Goal: Check status: Check status

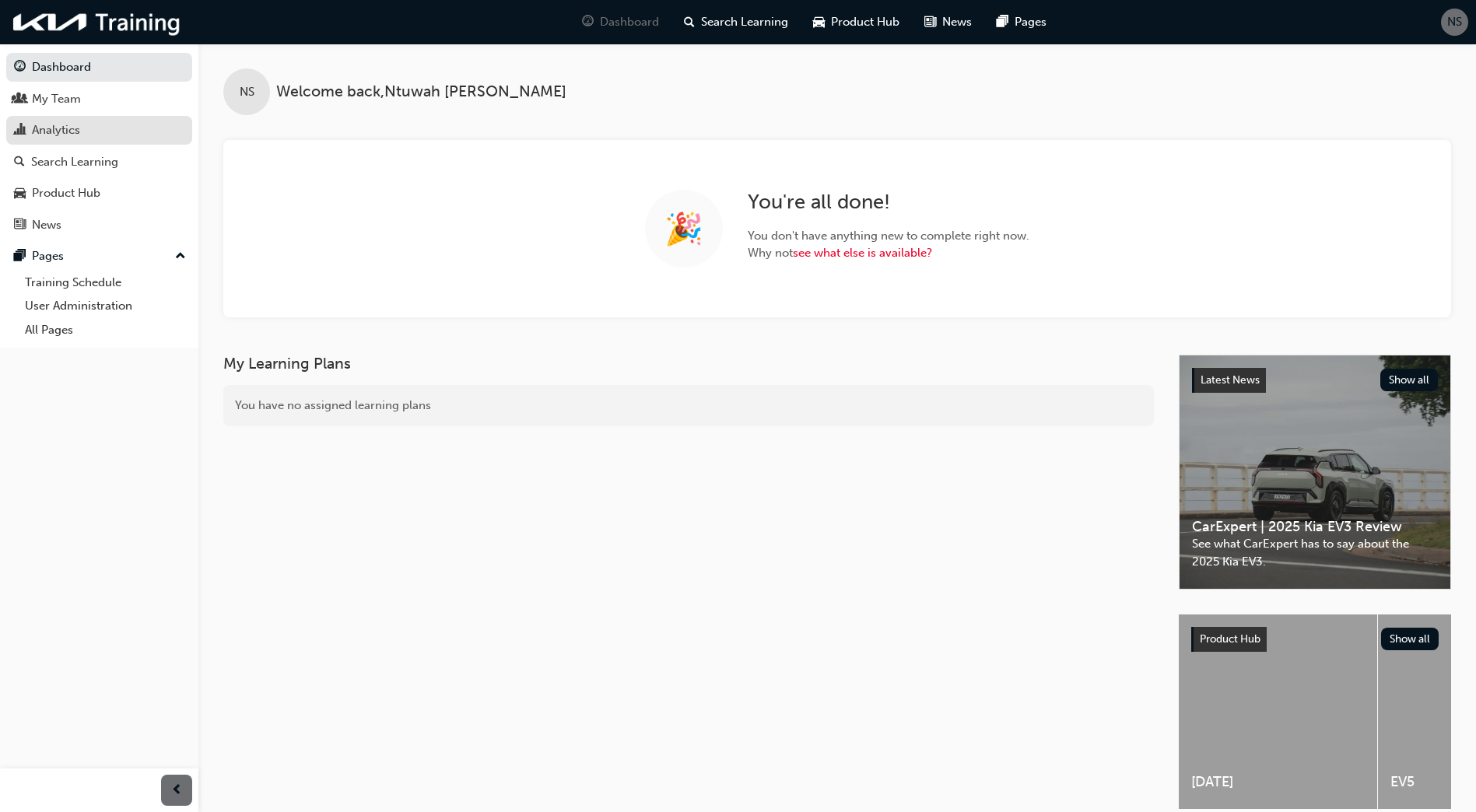
click at [74, 128] on div "Analytics" at bounding box center [56, 130] width 48 height 18
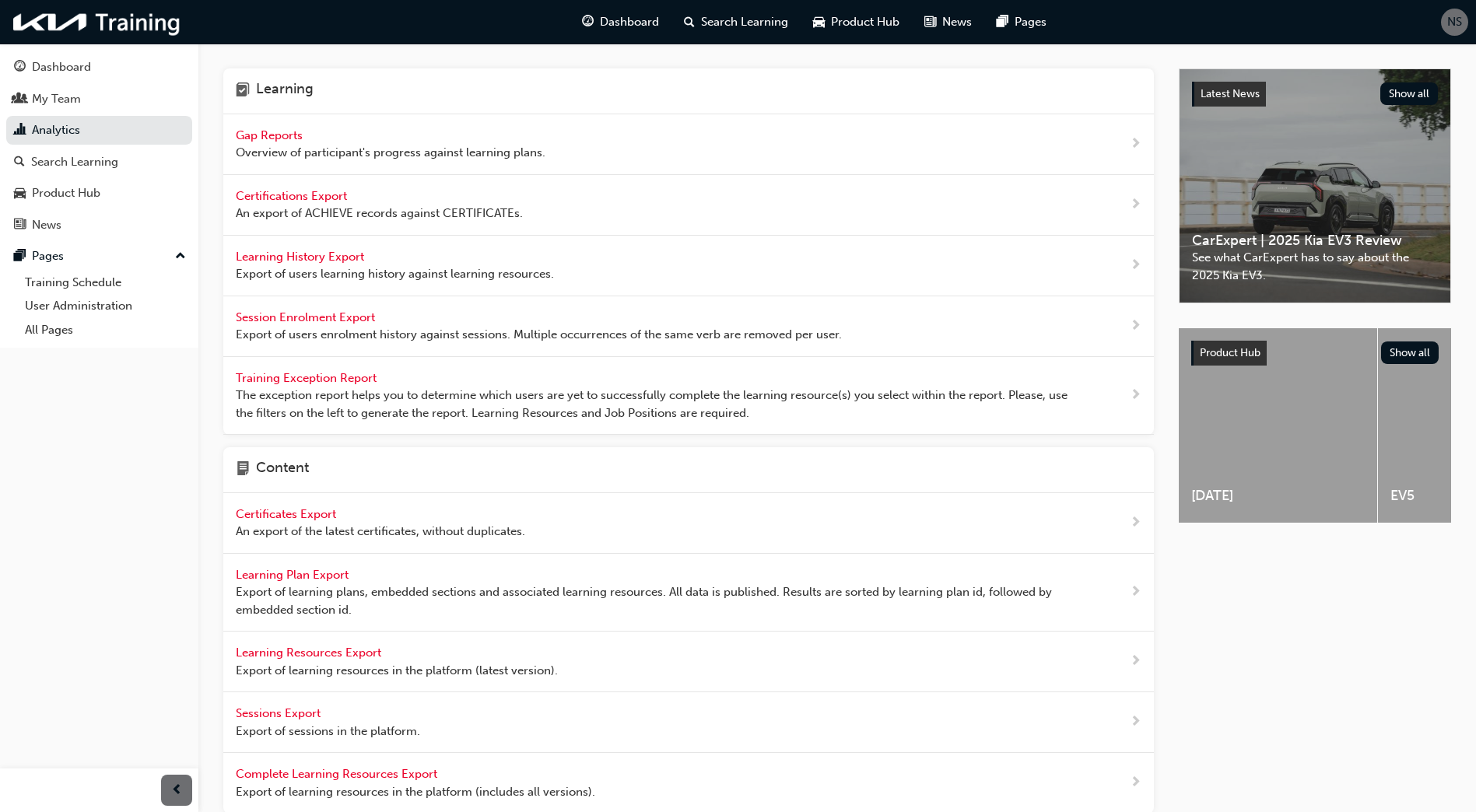
click at [287, 137] on span "Gap Reports" at bounding box center [271, 135] width 70 height 14
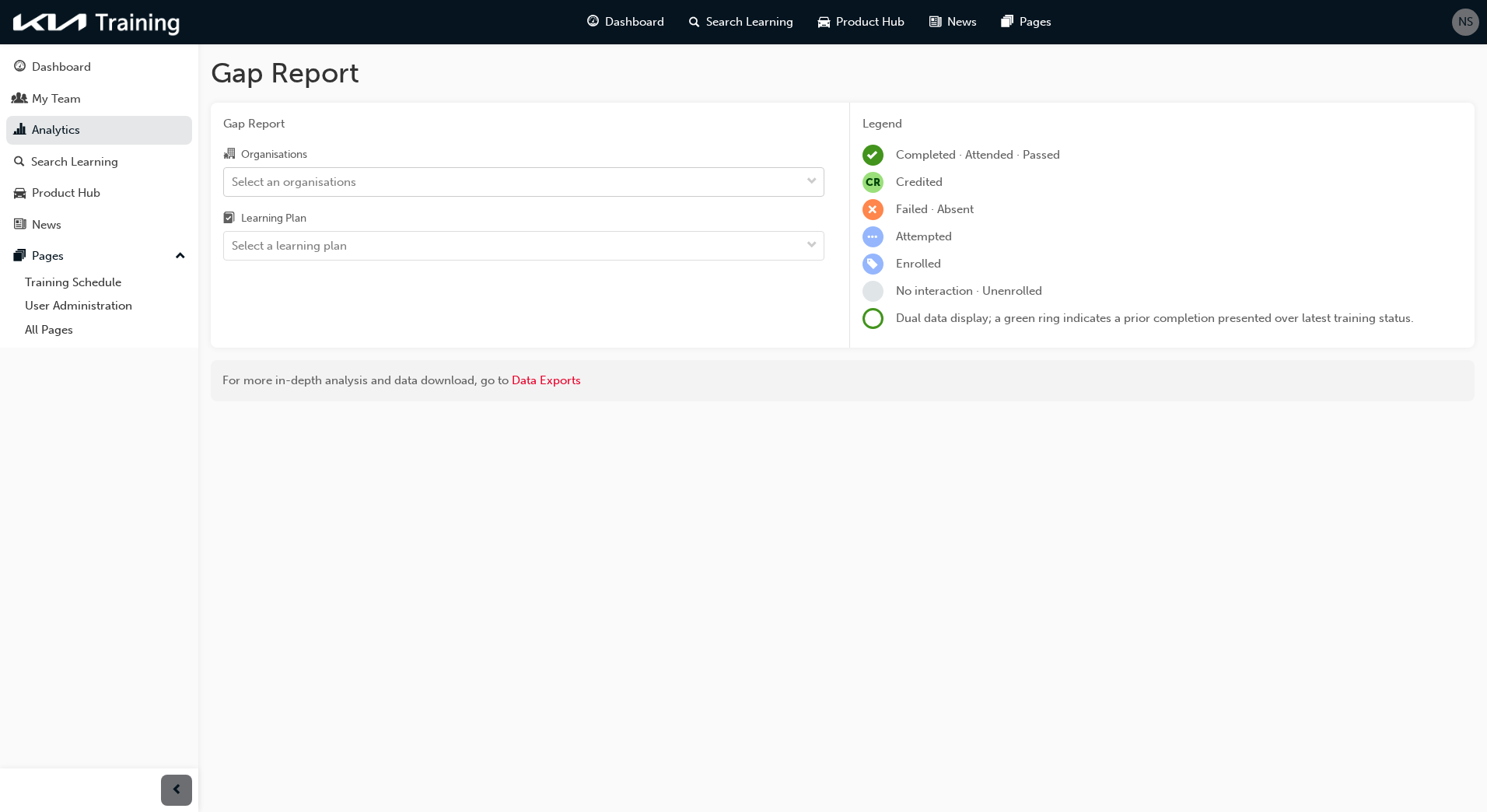
click at [288, 178] on div "Select an organisations" at bounding box center [294, 181] width 124 height 18
click at [234, 178] on input "Organisations Select an organisations" at bounding box center [233, 181] width 2 height 13
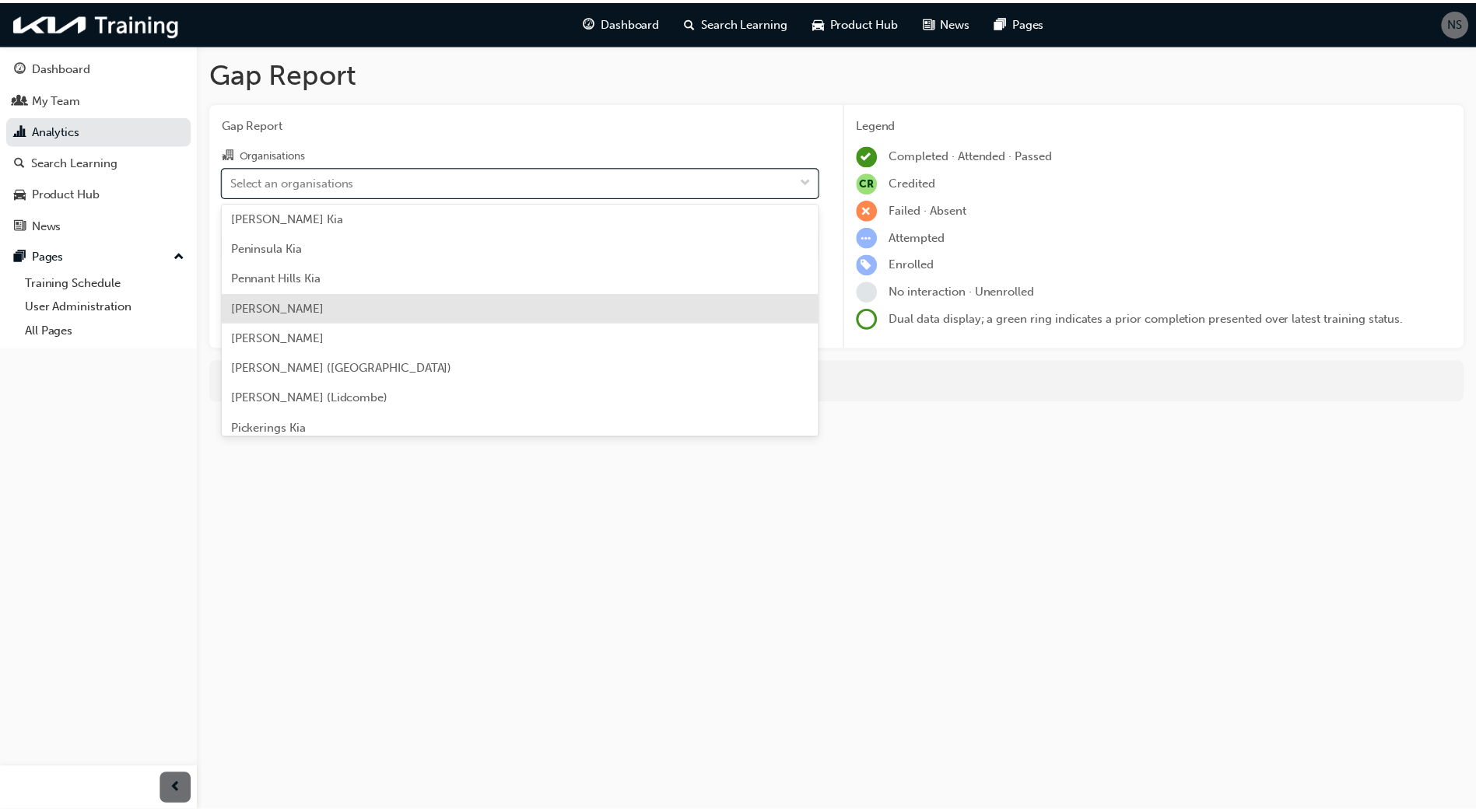
scroll to position [3188, 0]
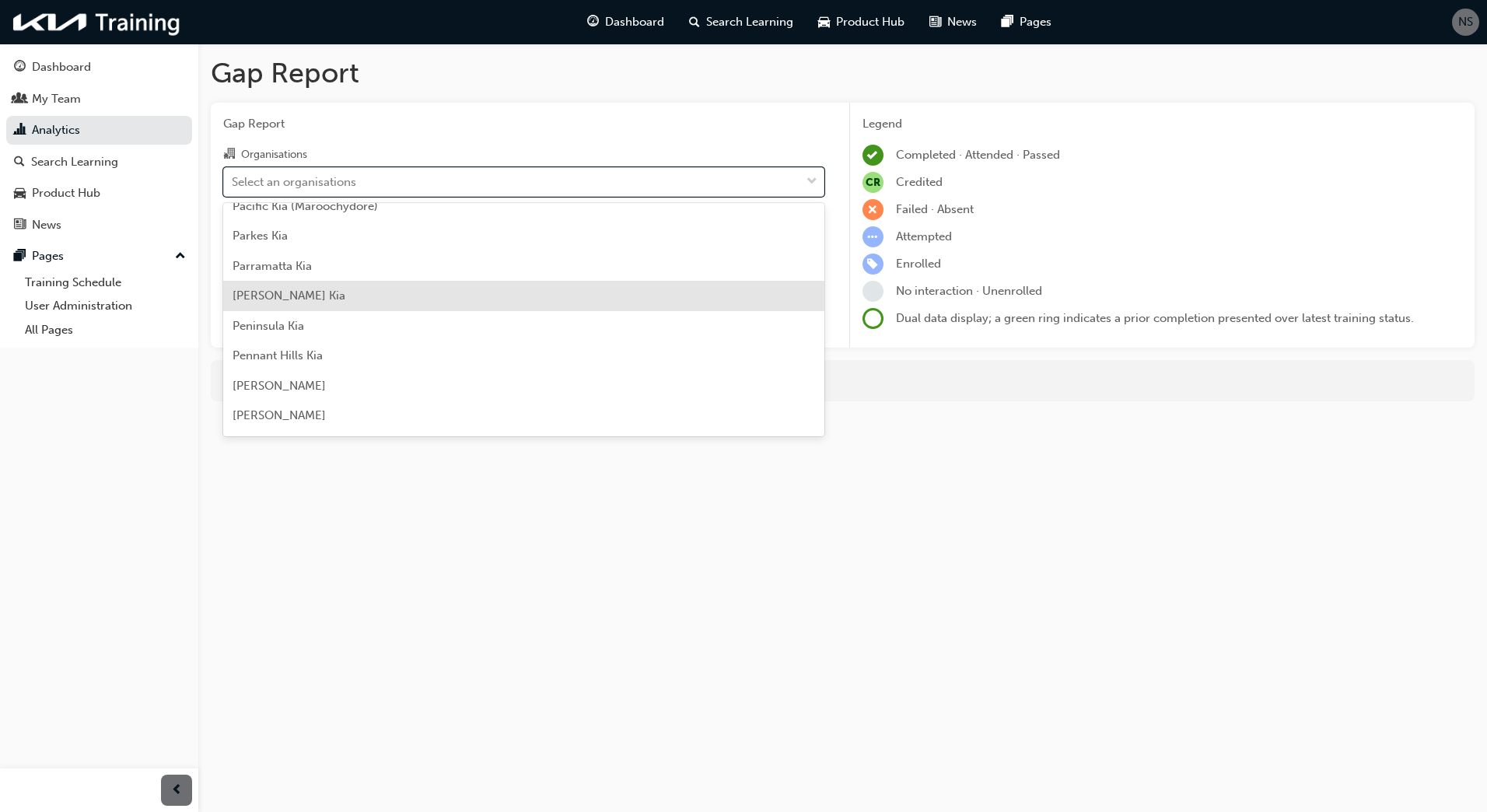
click at [316, 300] on span "[PERSON_NAME] Kia" at bounding box center [289, 295] width 113 height 14
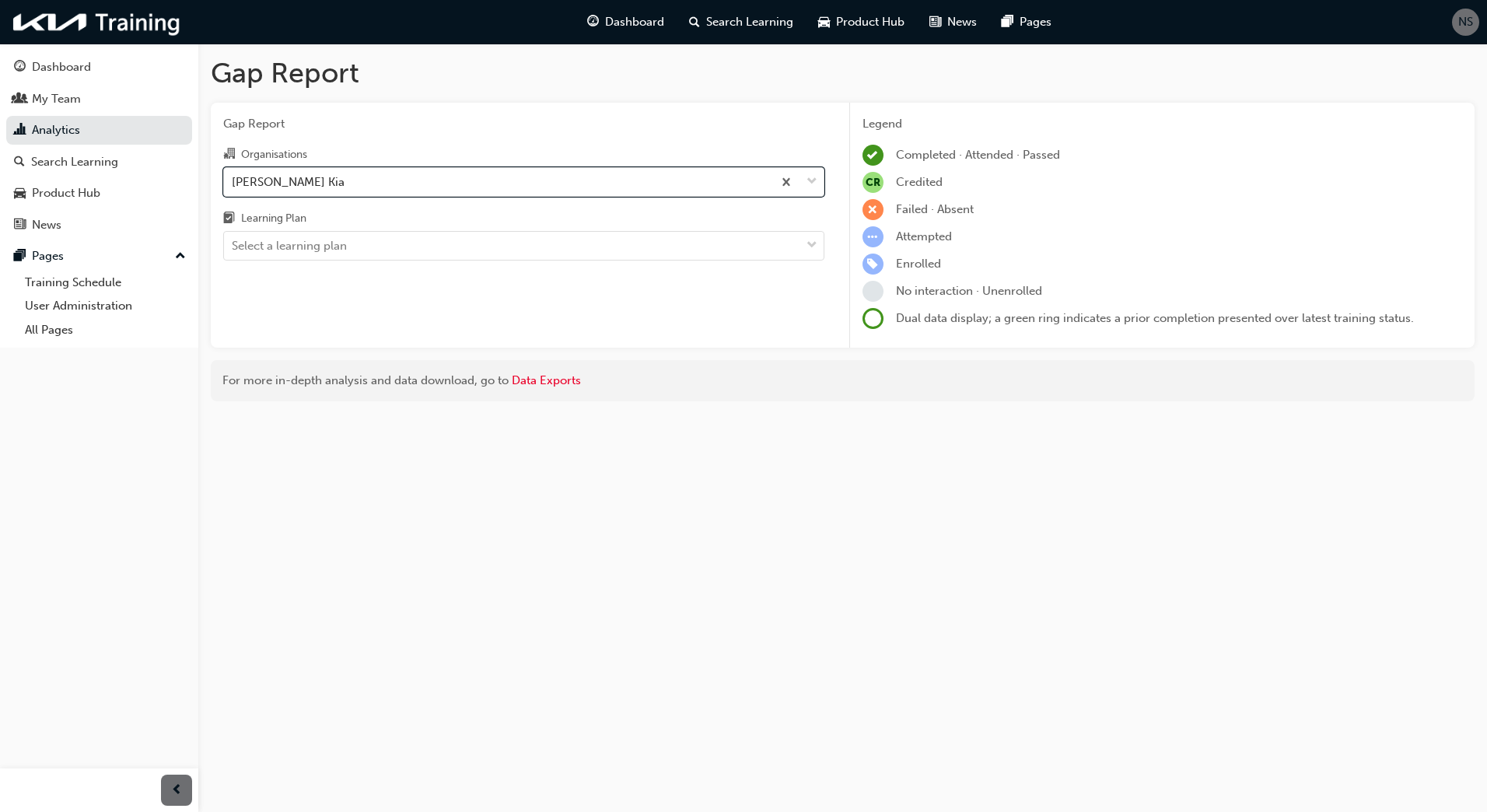
drag, startPoint x: 322, startPoint y: 252, endPoint x: 320, endPoint y: 261, distance: 9.2
click at [321, 252] on div "Select a learning plan" at bounding box center [289, 246] width 115 height 18
click at [234, 252] on input "Learning Plan Select a learning plan" at bounding box center [233, 245] width 2 height 13
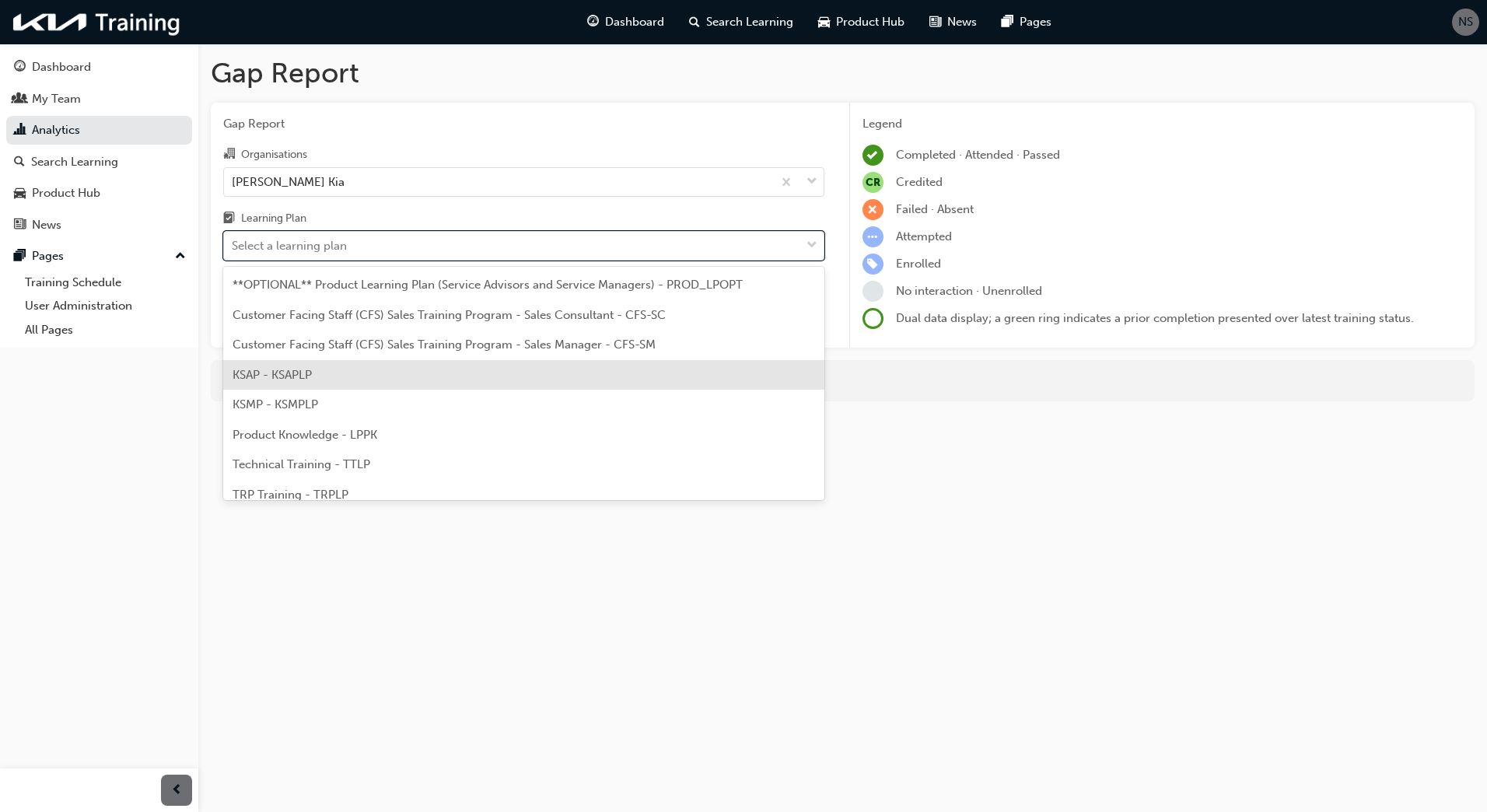
click at [332, 381] on div "KSAP - KSAPLP" at bounding box center [524, 375] width 601 height 30
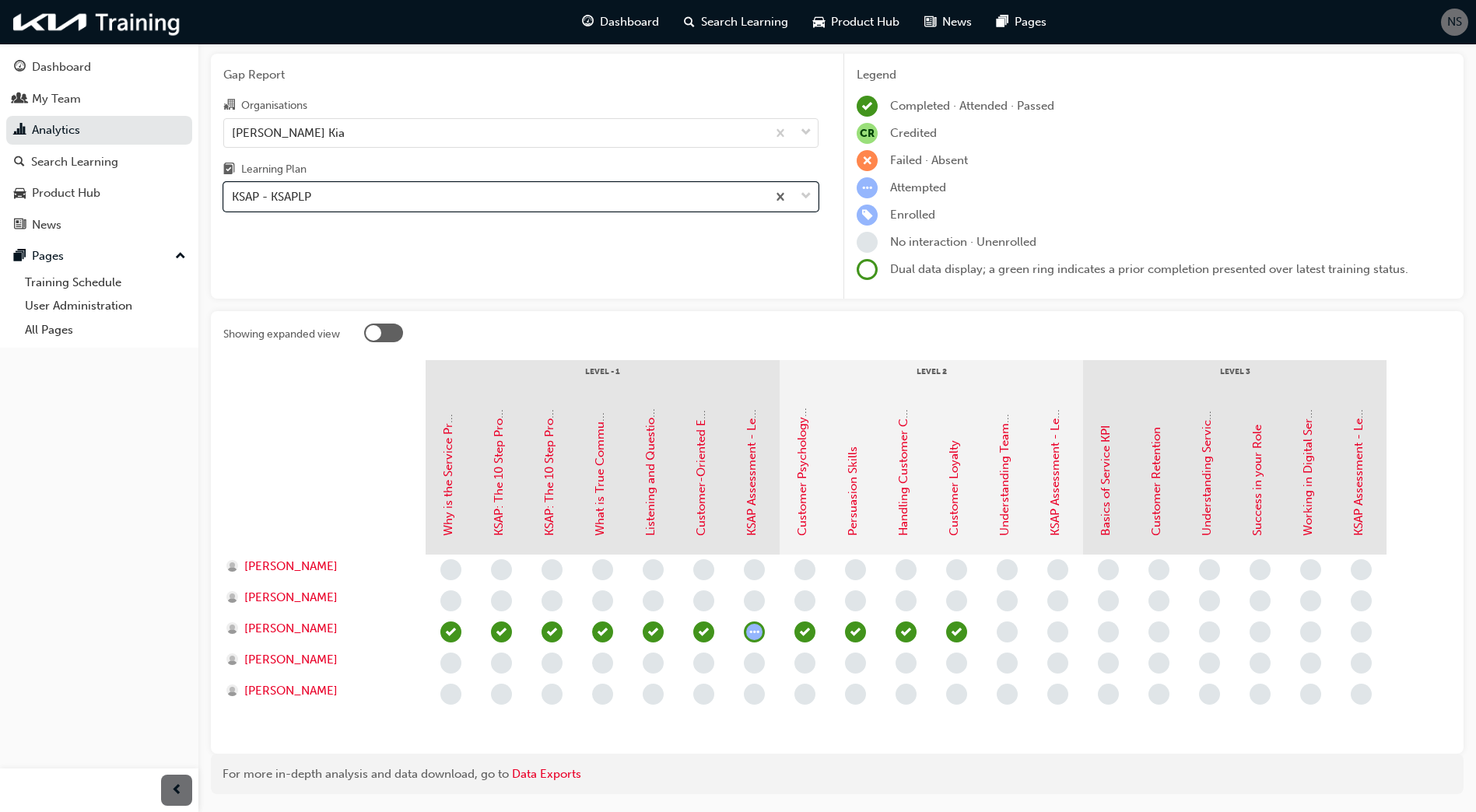
scroll to position [95, 0]
